Goal: Task Accomplishment & Management: Use online tool/utility

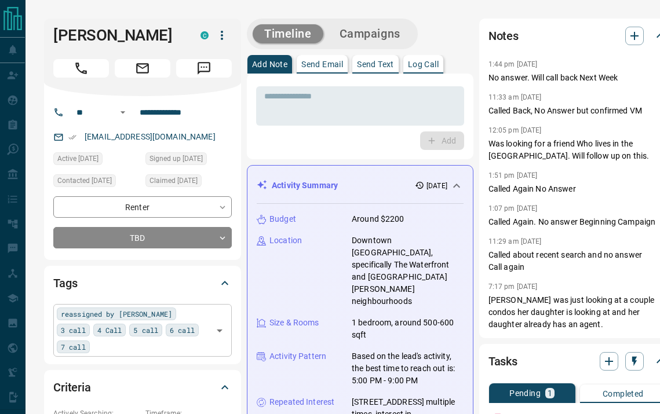
click at [204, 350] on input "text" at bounding box center [151, 346] width 116 height 13
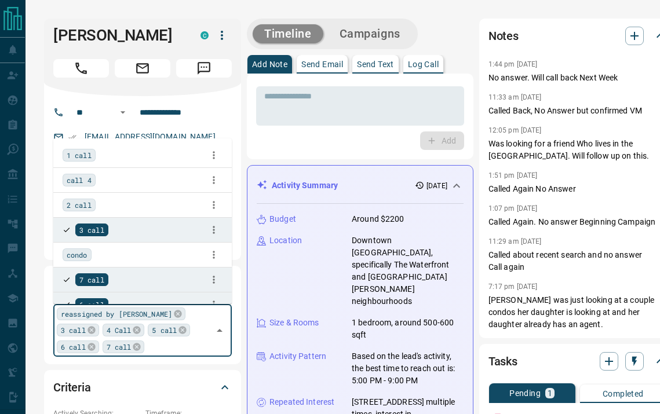
scroll to position [1088, 0]
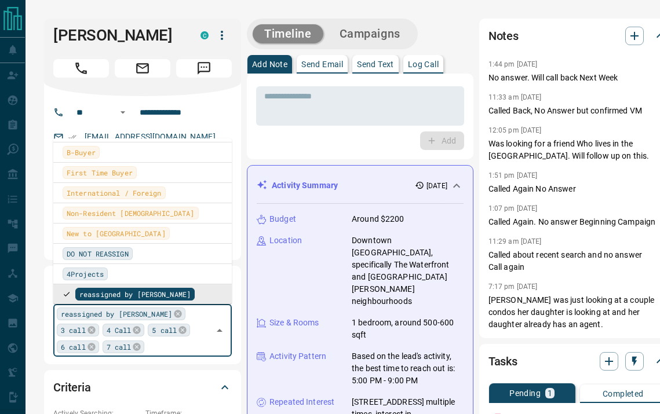
type input "*"
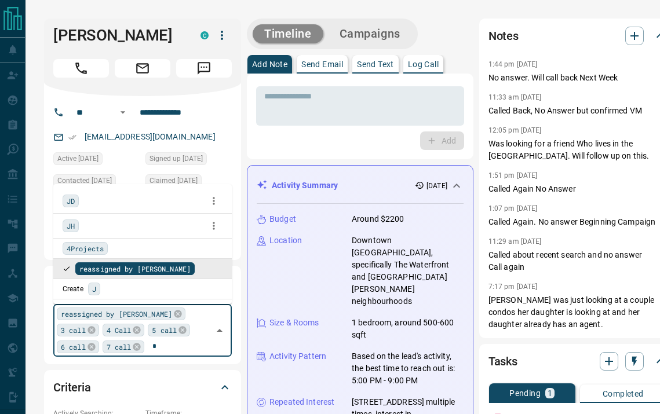
type input "**"
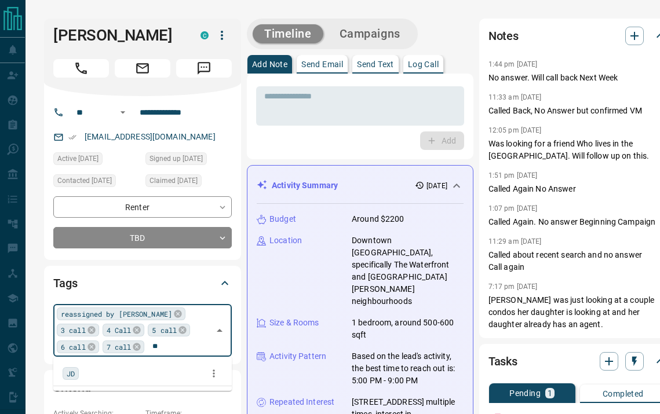
click at [70, 372] on span "JD" at bounding box center [71, 374] width 8 height 12
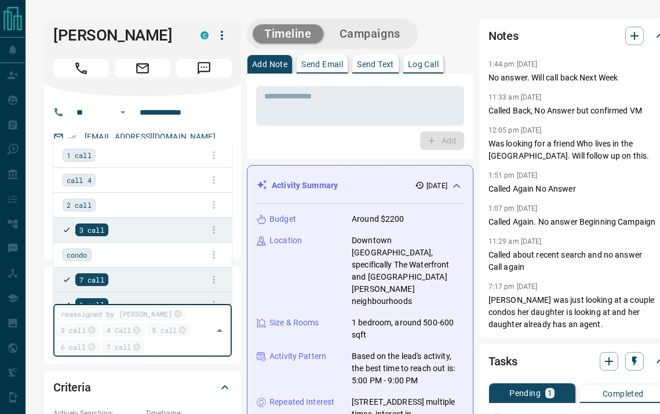
scroll to position [1088, 0]
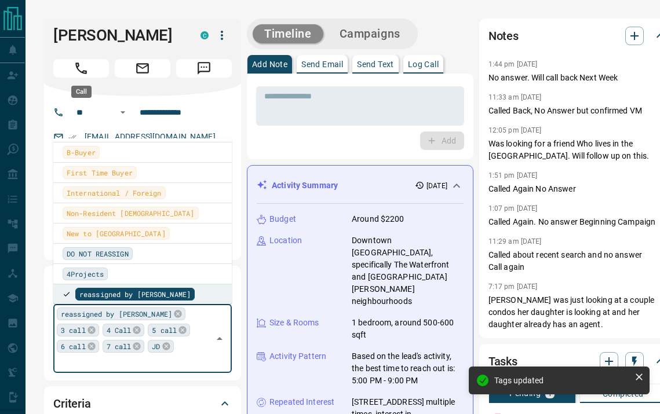
click at [92, 71] on button "Call" at bounding box center [81, 68] width 56 height 19
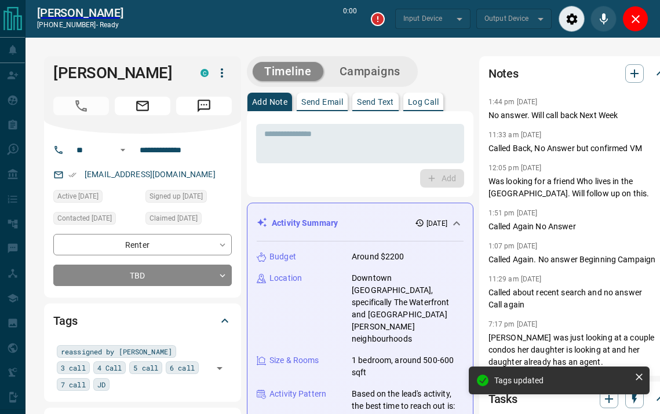
click at [426, 94] on button "Log Call" at bounding box center [423, 102] width 40 height 19
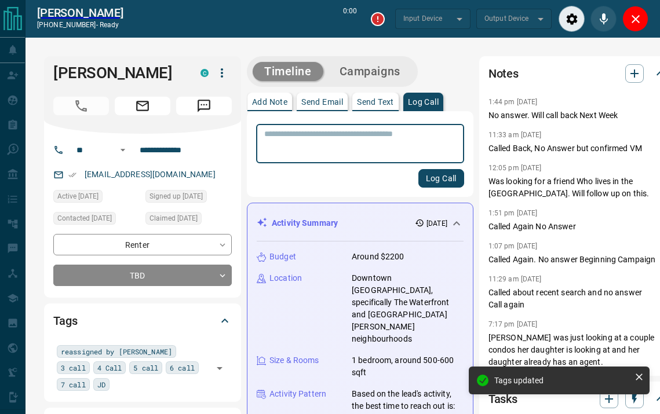
type input "*******"
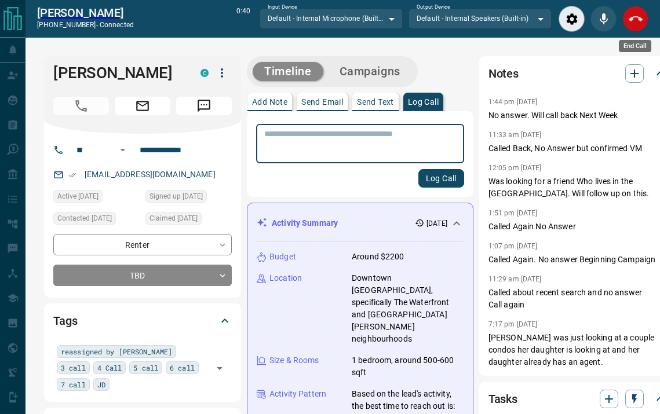
click at [634, 25] on icon "End Call" at bounding box center [635, 19] width 14 height 14
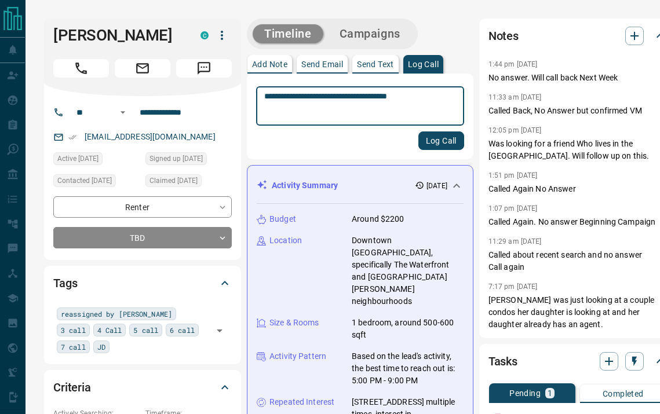
type textarea "**********"
click at [427, 140] on button "Log Call" at bounding box center [441, 140] width 46 height 19
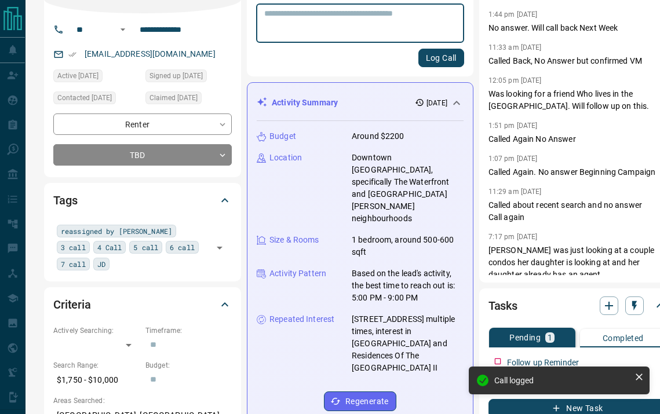
scroll to position [139, 0]
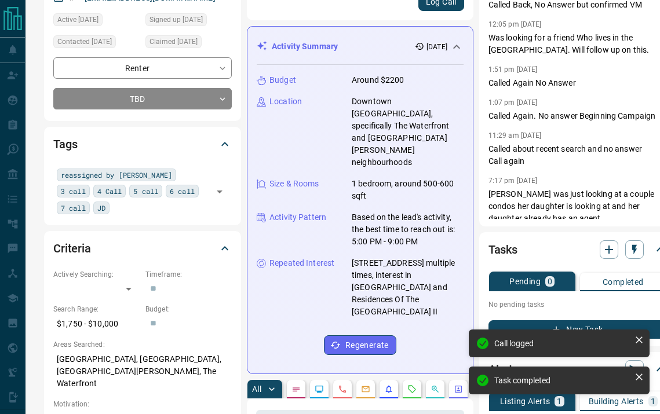
click at [551, 325] on icon "button" at bounding box center [556, 329] width 10 height 10
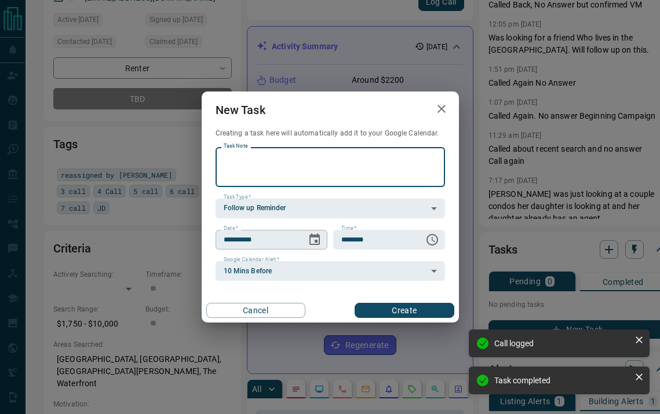
click at [313, 239] on icon "Choose date, selected date is Aug 13, 2025" at bounding box center [315, 240] width 14 height 14
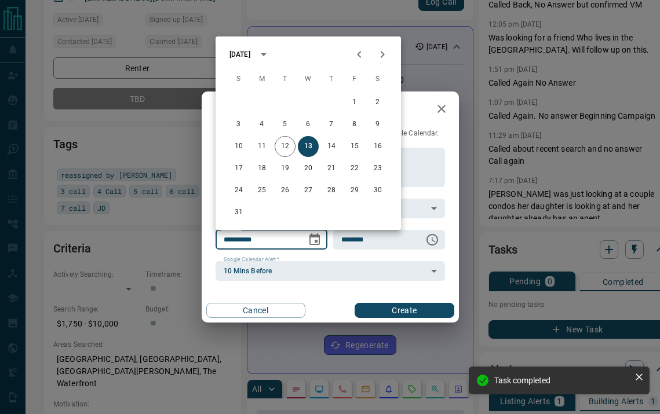
click at [380, 58] on icon "Next month" at bounding box center [382, 54] width 14 height 14
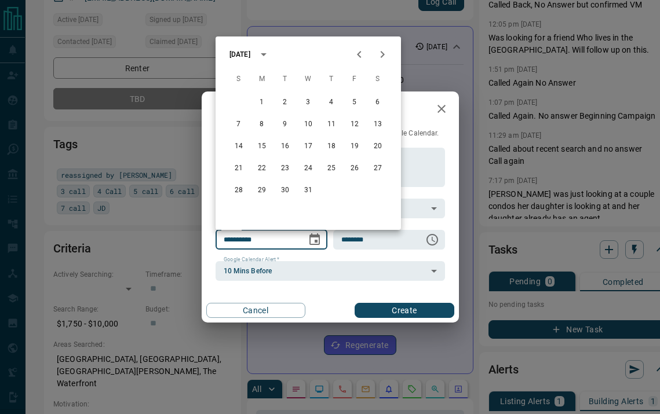
click at [380, 58] on icon "Next month" at bounding box center [382, 54] width 14 height 14
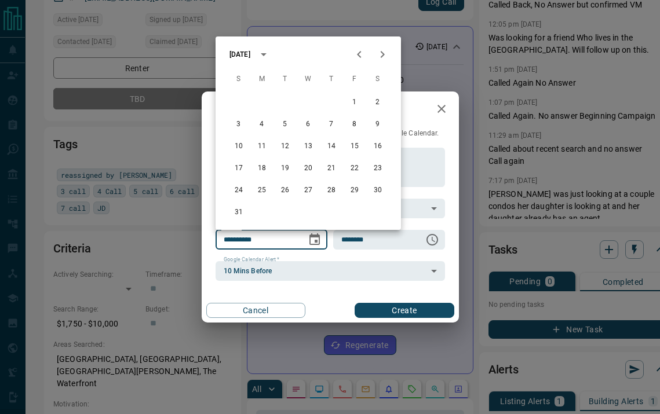
click at [380, 58] on icon "Next month" at bounding box center [382, 54] width 14 height 14
click at [384, 54] on icon "Next month" at bounding box center [382, 54] width 14 height 14
click at [385, 104] on button "1" at bounding box center [377, 102] width 21 height 21
type input "**********"
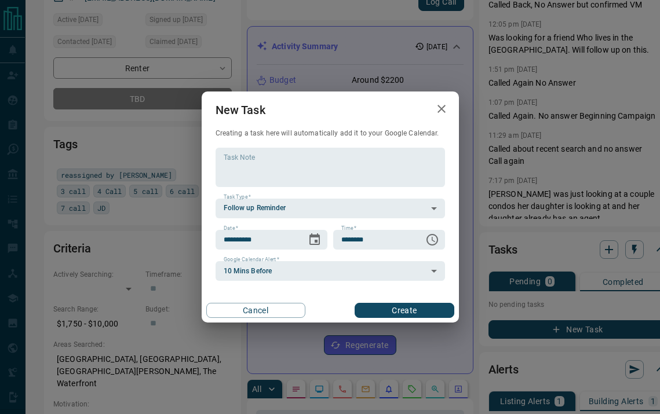
click at [370, 305] on button "Create" at bounding box center [403, 310] width 99 height 15
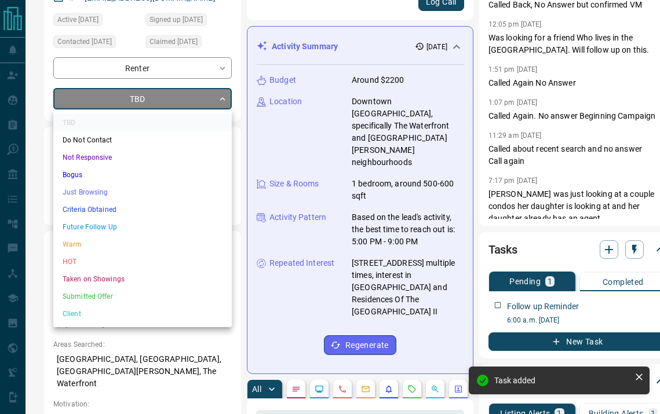
click at [163, 198] on li "Just Browsing" at bounding box center [142, 192] width 178 height 17
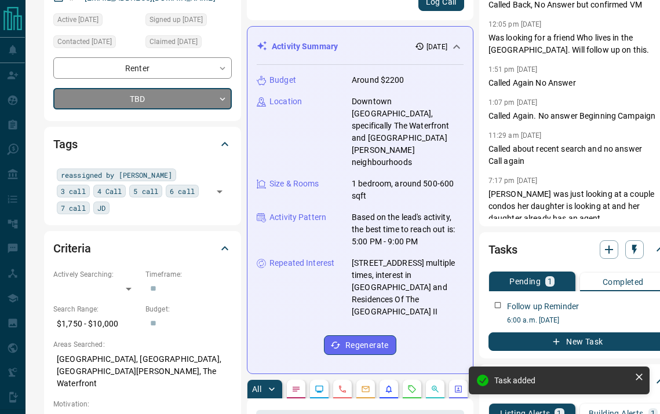
type input "*"
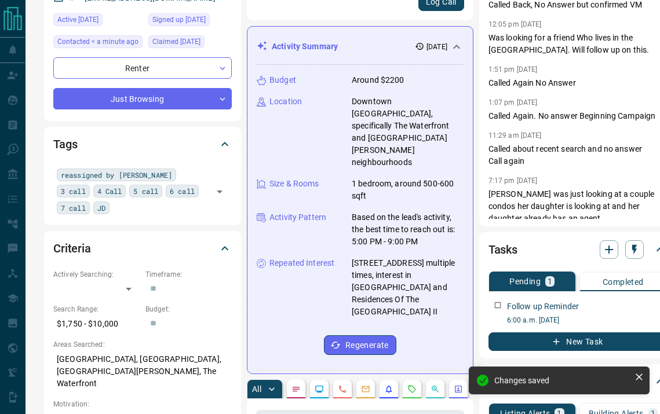
scroll to position [0, 0]
